Goal: Task Accomplishment & Management: Complete application form

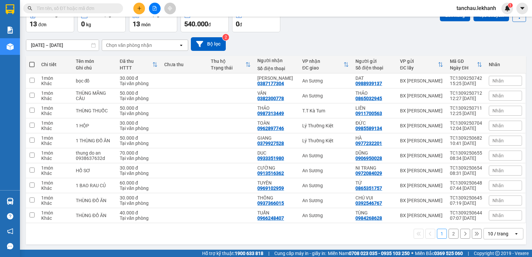
scroll to position [39, 0]
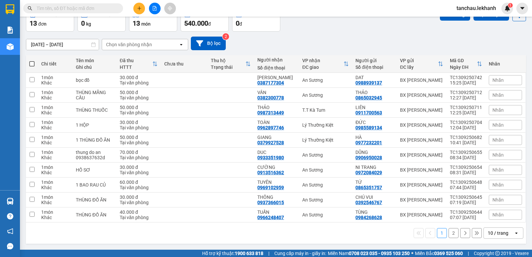
click at [110, 8] on input "text" at bounding box center [76, 8] width 78 height 7
click at [136, 9] on button at bounding box center [139, 9] width 12 height 12
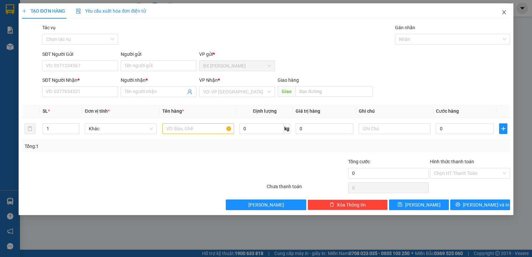
click at [503, 10] on icon "close" at bounding box center [503, 12] width 5 height 5
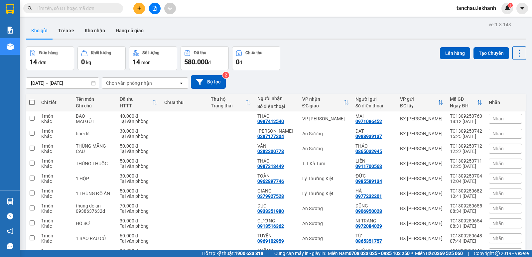
click at [91, 10] on input "text" at bounding box center [76, 8] width 78 height 7
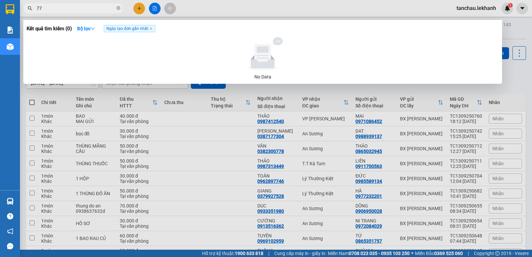
type input "7"
type input "2273"
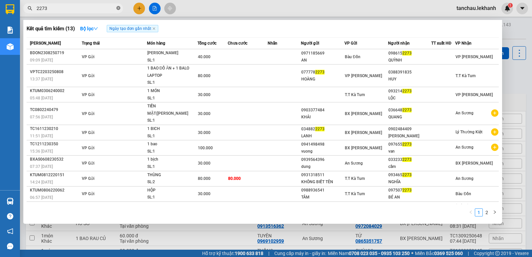
click at [116, 8] on icon "close-circle" at bounding box center [118, 8] width 4 height 4
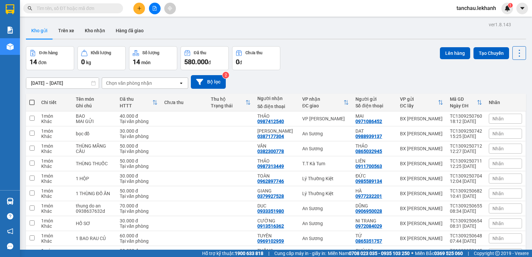
click at [115, 8] on span at bounding box center [73, 8] width 100 height 10
click at [107, 9] on input "text" at bounding box center [76, 8] width 78 height 7
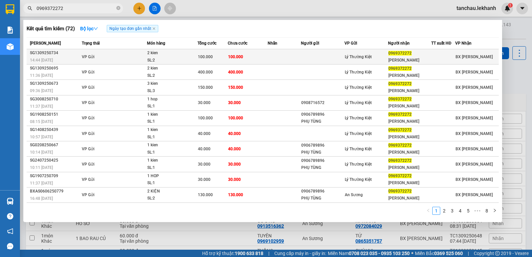
type input "0969372272"
click at [314, 58] on td at bounding box center [323, 56] width 44 height 15
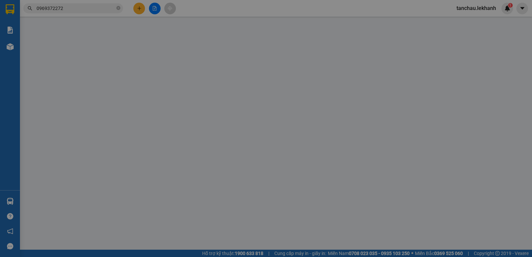
type input "0969372272"
type input "[PERSON_NAME]"
type input "100.000"
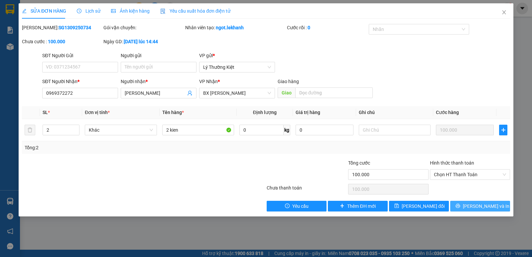
click at [477, 205] on span "[PERSON_NAME] và In" at bounding box center [486, 205] width 47 height 7
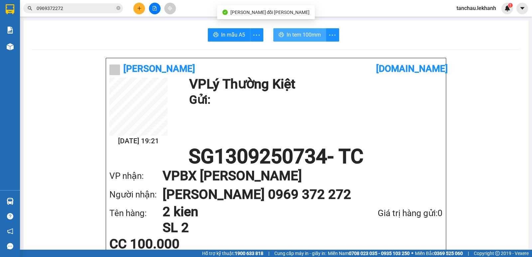
click at [296, 39] on span "In tem 100mm" at bounding box center [303, 35] width 34 height 8
click at [115, 9] on span "0969372272" at bounding box center [73, 8] width 100 height 10
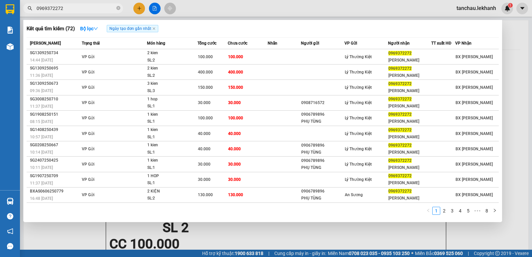
click at [116, 9] on span "0969372272" at bounding box center [73, 8] width 100 height 10
click at [117, 9] on icon "close-circle" at bounding box center [118, 8] width 4 height 4
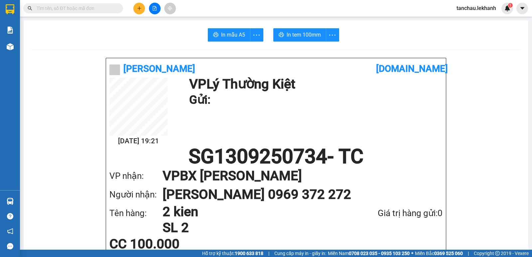
click at [137, 9] on icon "plus" at bounding box center [139, 8] width 5 height 5
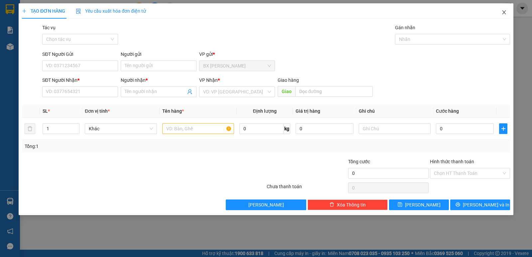
click at [506, 14] on icon "close" at bounding box center [503, 12] width 5 height 5
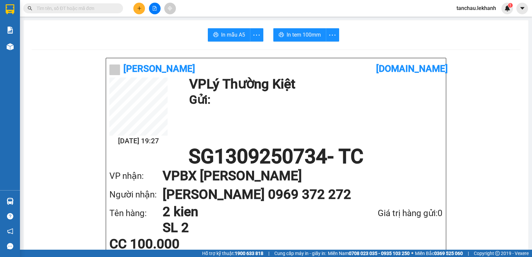
click at [110, 6] on input "text" at bounding box center [76, 8] width 78 height 7
